Goal: Task Accomplishment & Management: Manage account settings

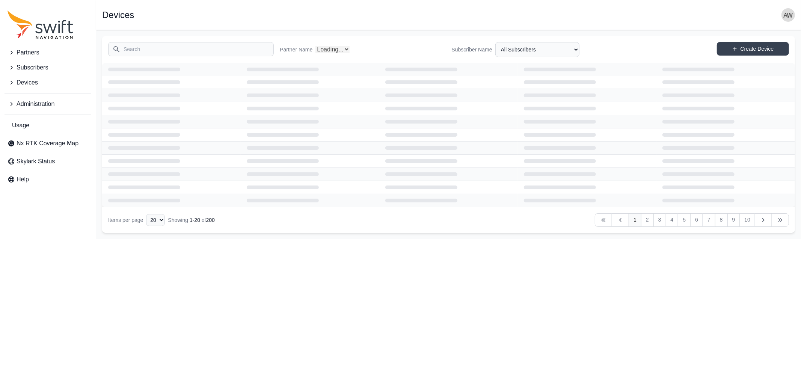
select select "Partner Name"
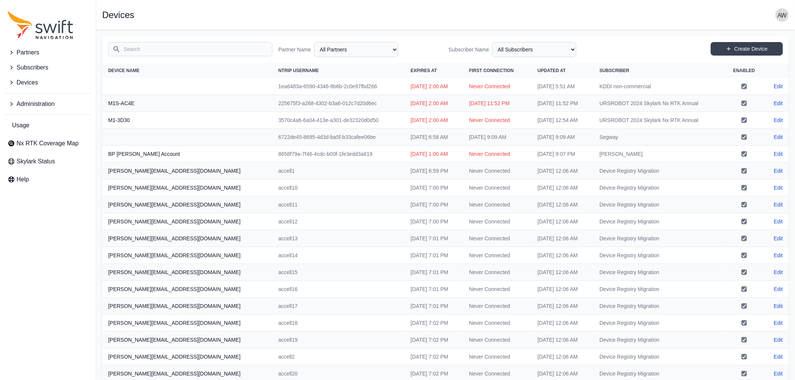
click at [783, 16] on img "button" at bounding box center [782, 15] width 14 height 14
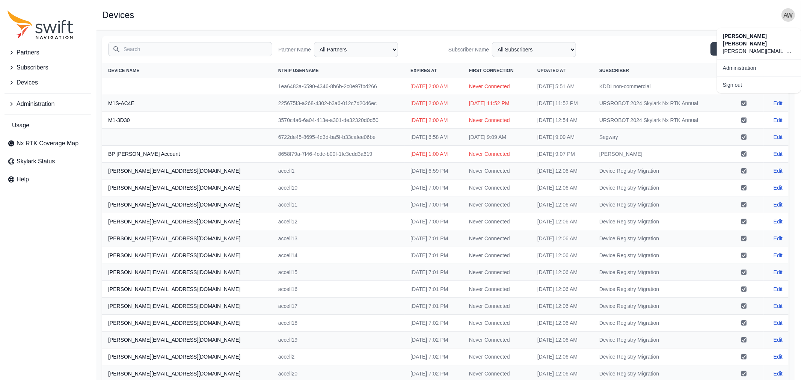
click at [27, 81] on div "Partners Subscribers Devices Administration Usage Nx RTK Coverage Map Skylark S…" at bounding box center [397, 239] width 795 height 418
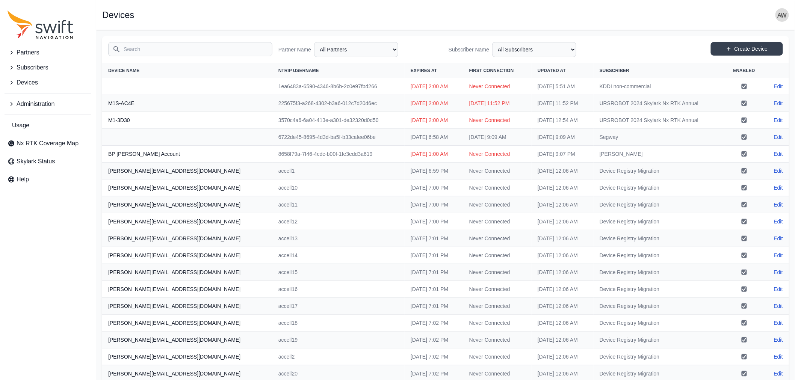
click at [27, 81] on span "Devices" at bounding box center [27, 82] width 21 height 9
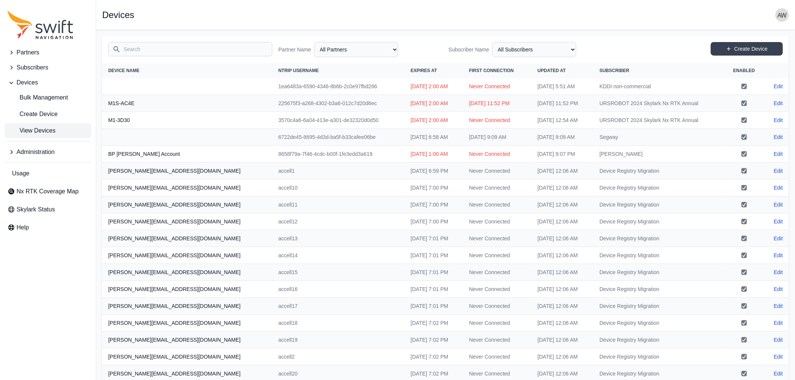
click at [35, 131] on span "View Devices" at bounding box center [32, 130] width 48 height 9
click at [167, 50] on input "Search" at bounding box center [190, 49] width 164 height 14
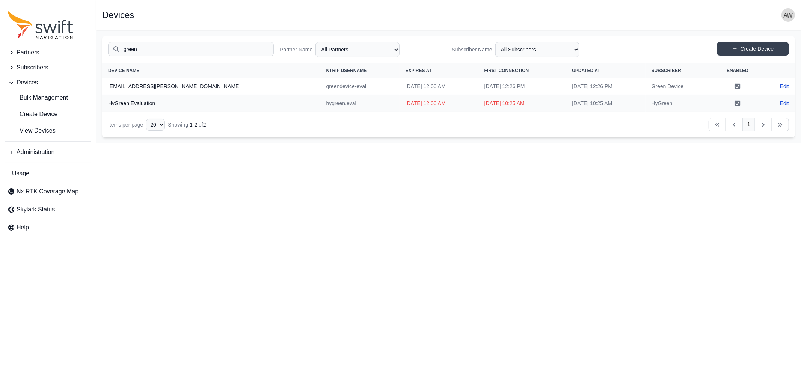
type input "green"
click at [320, 85] on td "greendevice-eval" at bounding box center [359, 86] width 79 height 17
click at [785, 86] on link "Edit" at bounding box center [784, 87] width 9 height 8
select select "ab3272ce-40d0-4c94-a524-96a758ab755c"
select select "aeba2312-5f97-487a-8aa9-e792e6d60d9c"
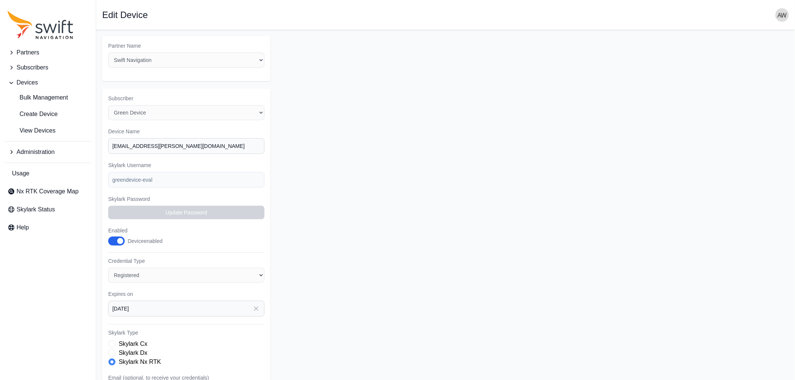
scroll to position [42, 0]
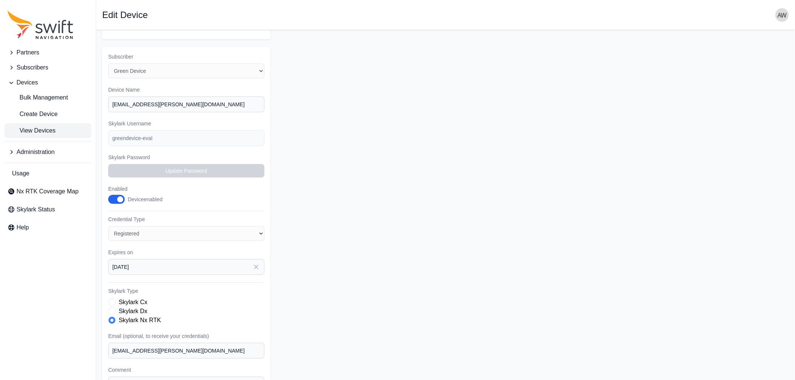
click at [44, 129] on span "View Devices" at bounding box center [32, 130] width 48 height 9
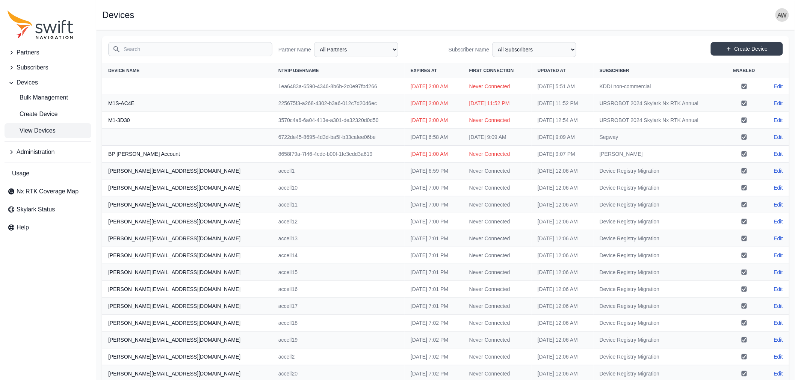
click at [158, 51] on input "Search" at bounding box center [190, 49] width 164 height 14
click at [216, 50] on input "Search" at bounding box center [190, 49] width 164 height 14
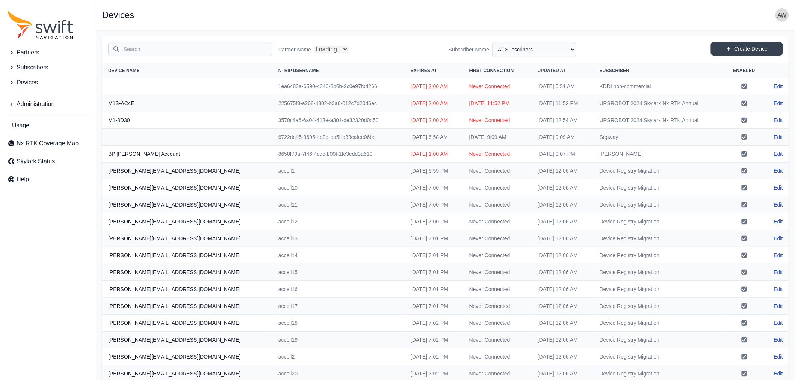
select select "Partner Name"
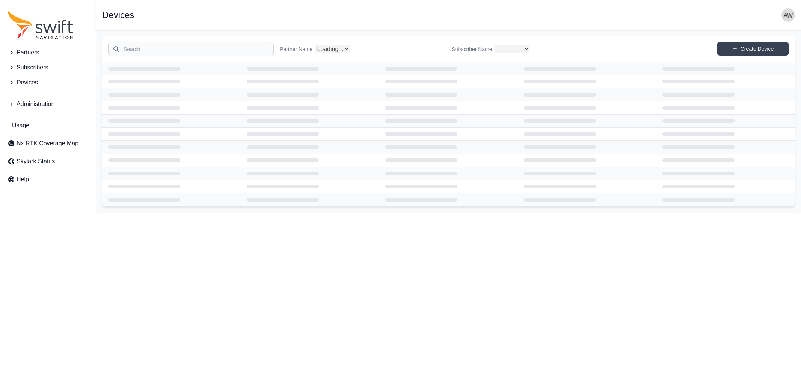
select select
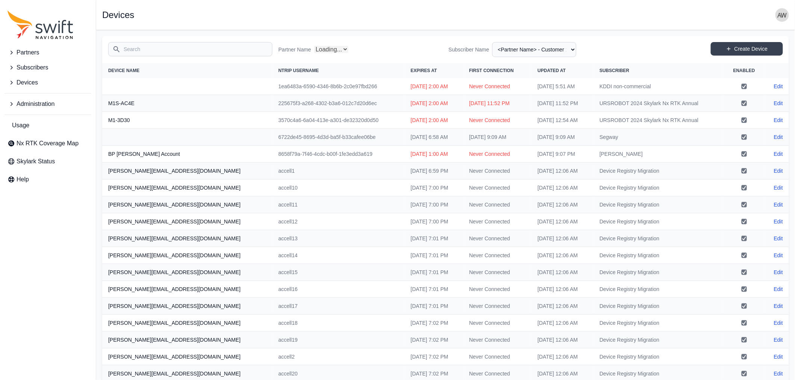
select select "Partner Name"
